Goal: Use online tool/utility: Utilize a website feature to perform a specific function

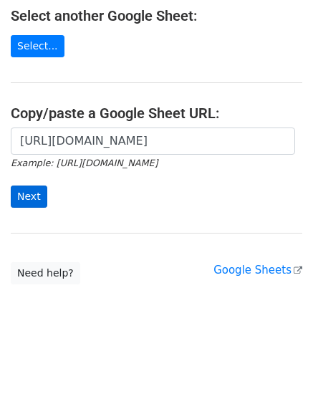
scroll to position [0, 322]
type input "[URL][DOMAIN_NAME]"
click at [21, 193] on input "Next" at bounding box center [29, 196] width 36 height 22
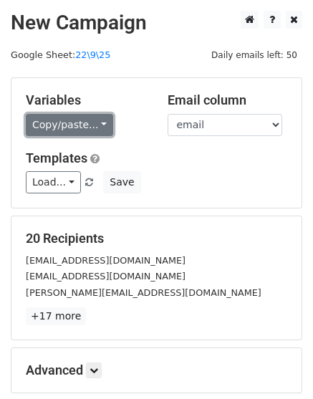
click at [82, 130] on link "Copy/paste..." at bounding box center [69, 125] width 87 height 22
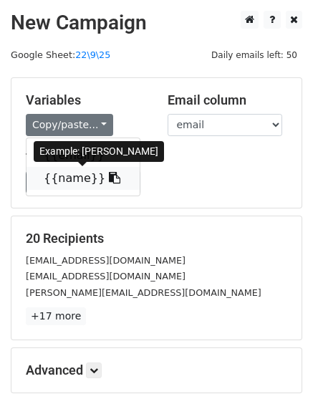
click at [72, 187] on link "{{name}}" at bounding box center [82, 178] width 113 height 23
